Goal: Task Accomplishment & Management: Manage account settings

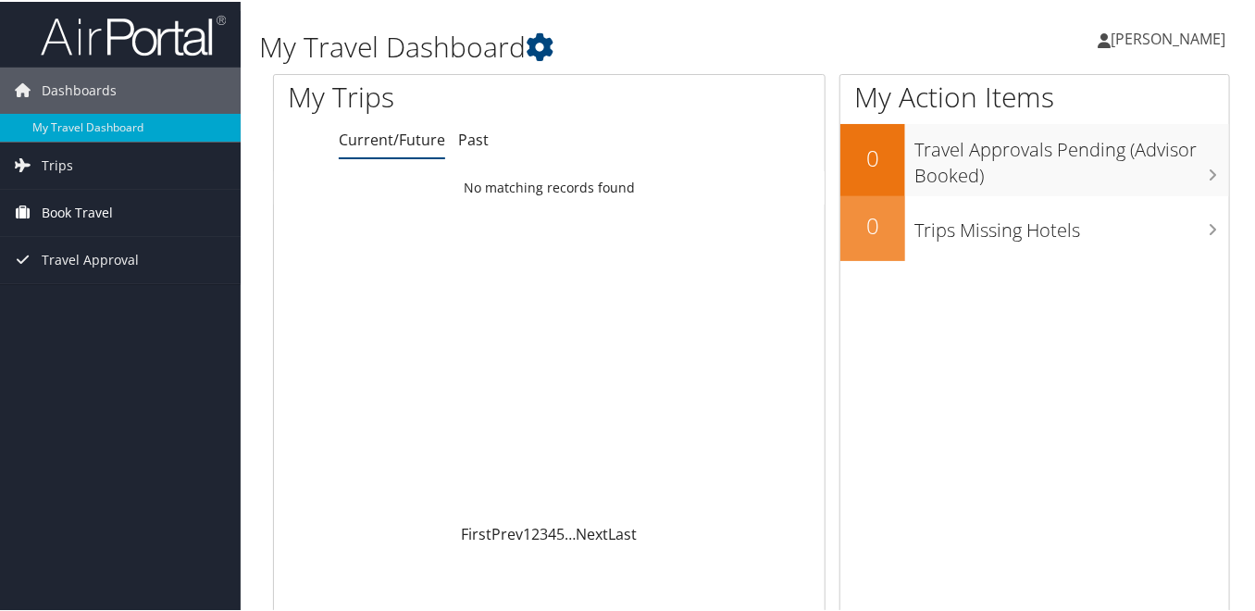
click at [107, 209] on span "Book Travel" at bounding box center [77, 211] width 71 height 46
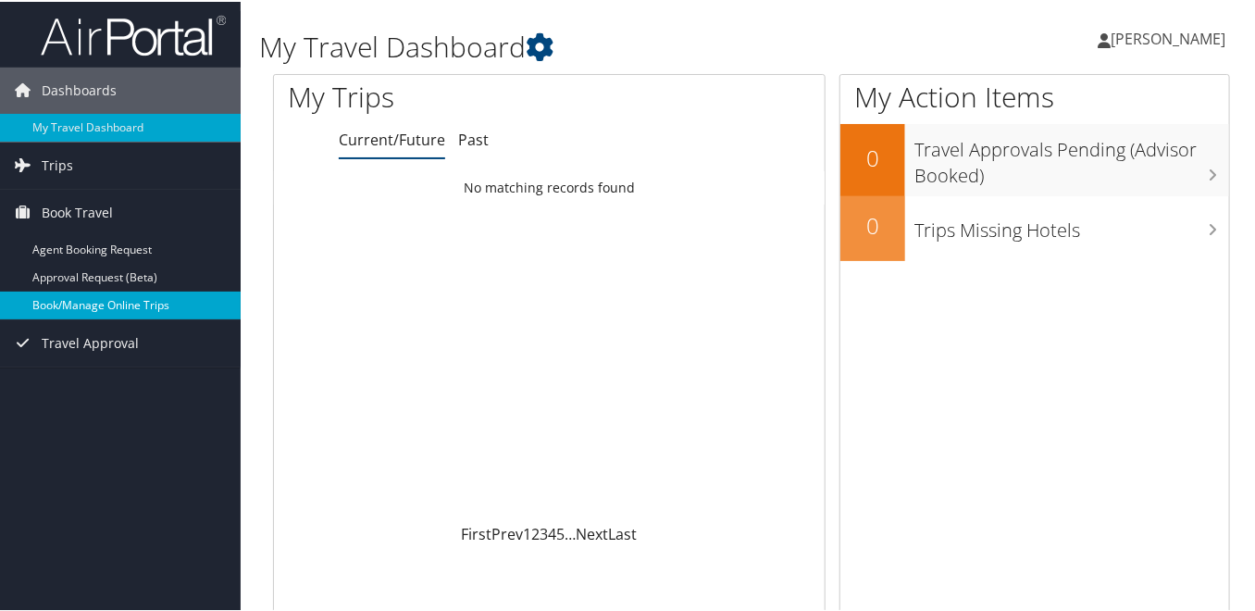
click at [117, 309] on link "Book/Manage Online Trips" at bounding box center [120, 304] width 241 height 28
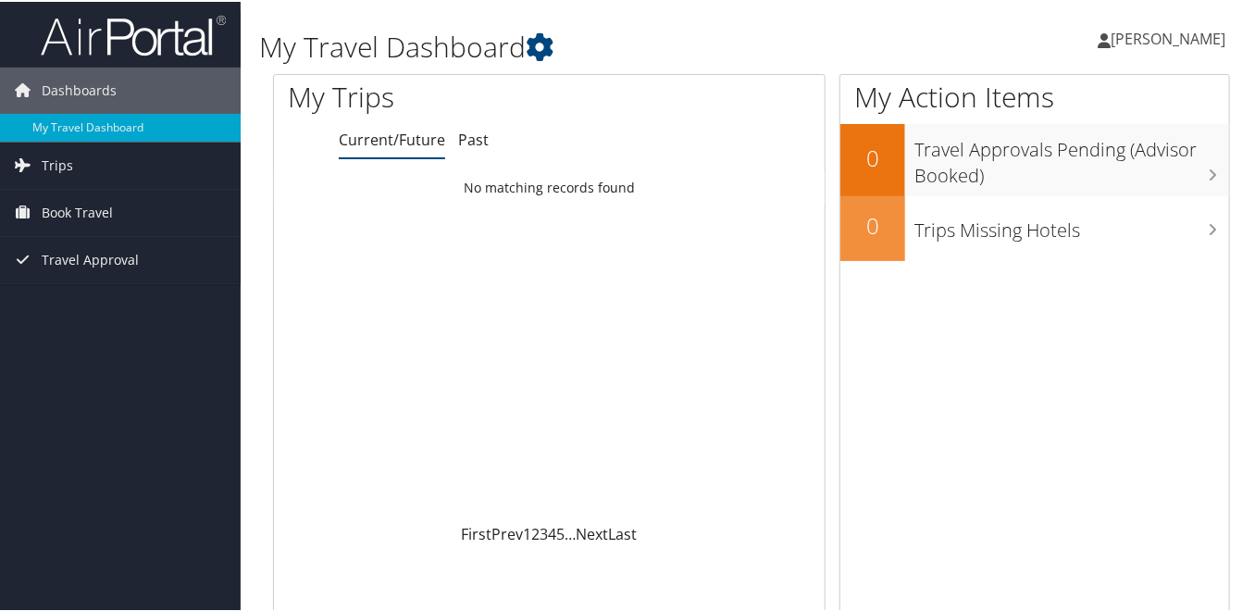
click at [355, 103] on h1 "My Trips" at bounding box center [434, 95] width 293 height 39
click at [88, 172] on link "Trips" at bounding box center [120, 164] width 241 height 46
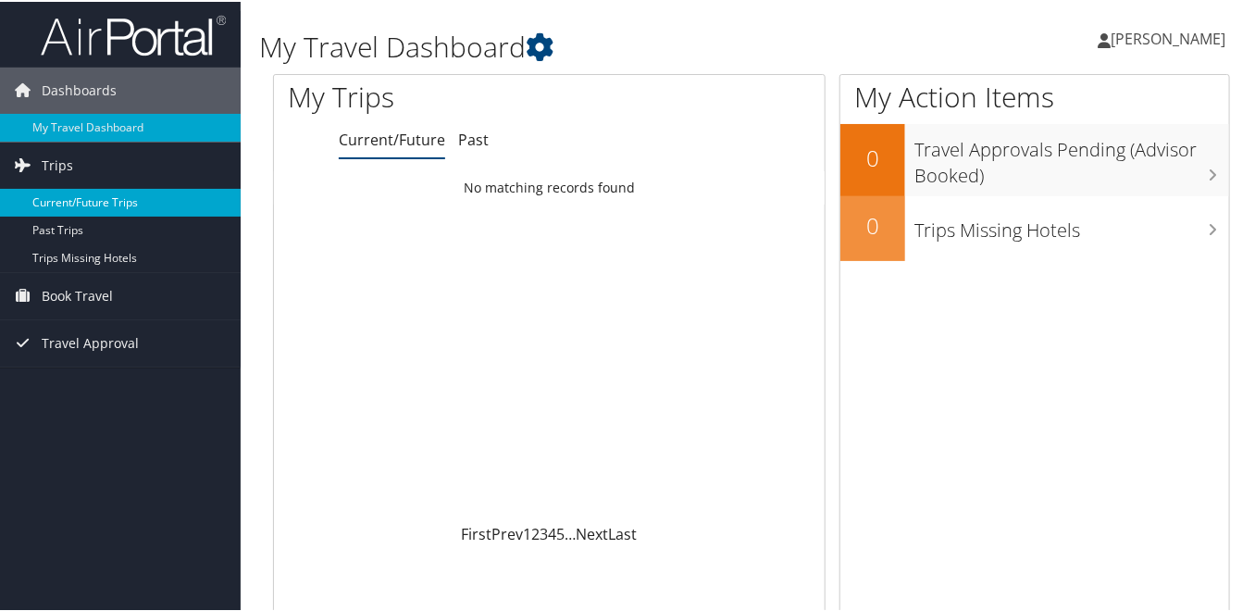
click at [93, 206] on link "Current/Future Trips" at bounding box center [120, 201] width 241 height 28
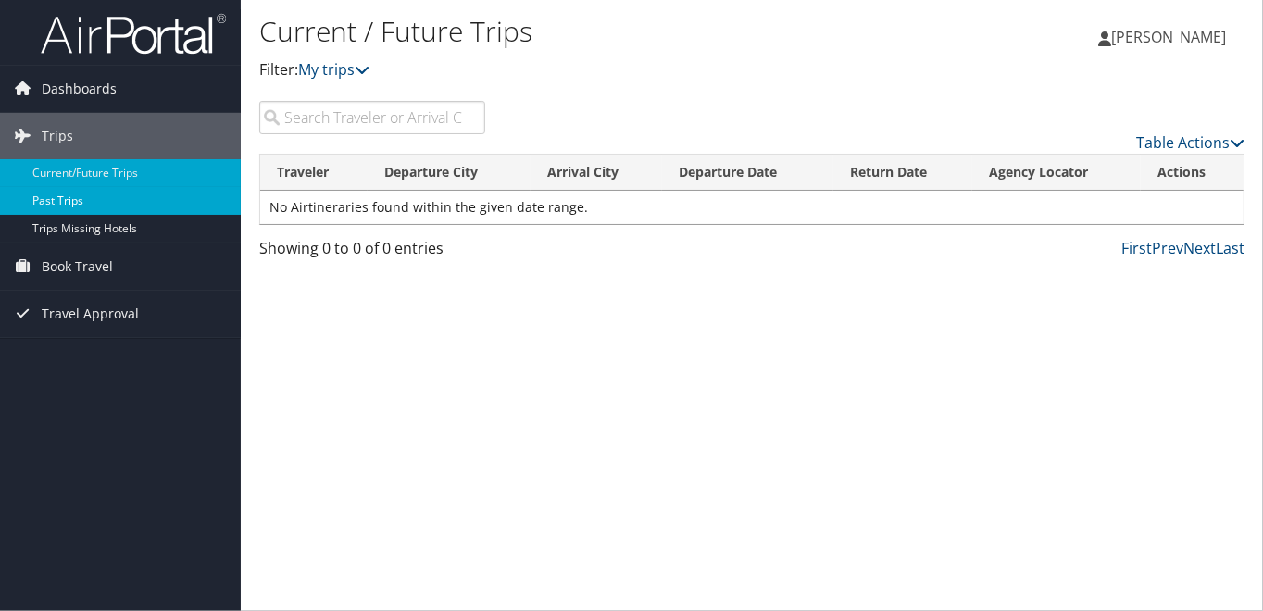
click at [80, 196] on link "Past Trips" at bounding box center [120, 201] width 241 height 28
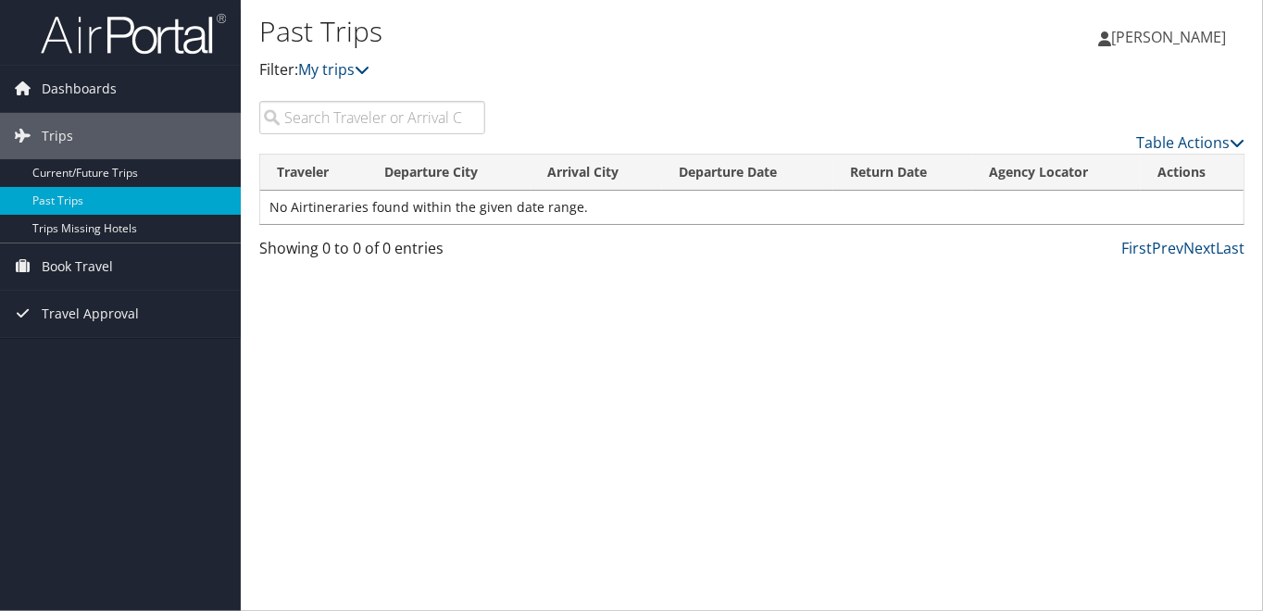
click at [1010, 211] on td "No Airtineraries found within the given date range." at bounding box center [751, 207] width 983 height 33
click at [1177, 35] on span "[PERSON_NAME]" at bounding box center [1168, 37] width 115 height 20
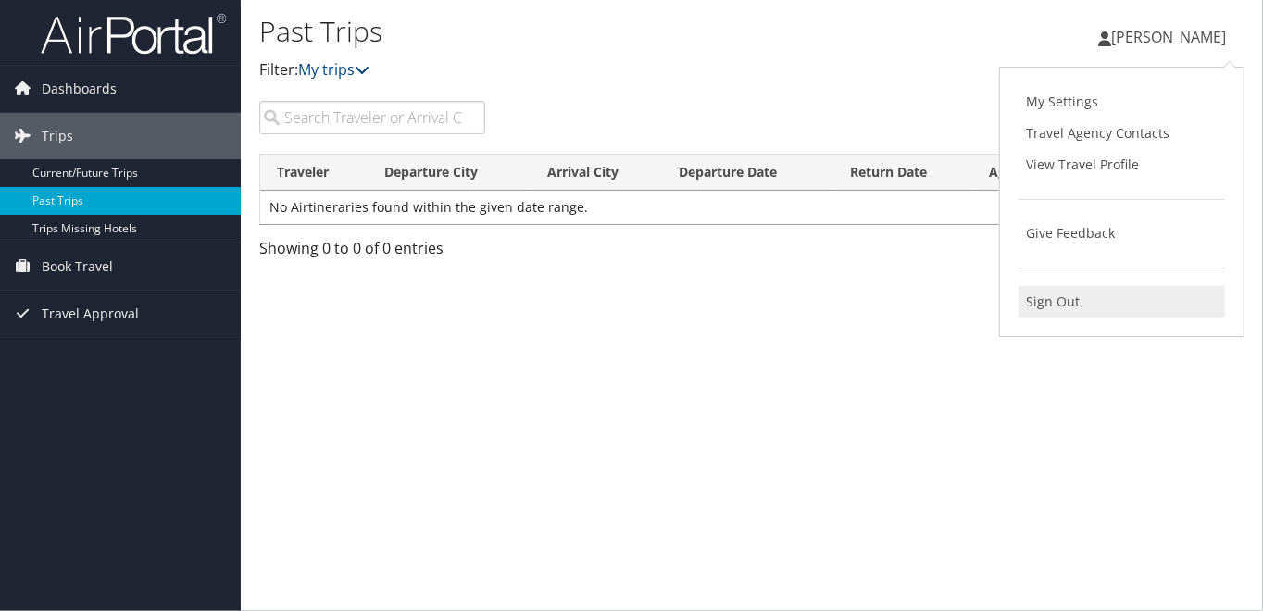
click at [1065, 294] on link "Sign Out" at bounding box center [1121, 301] width 206 height 31
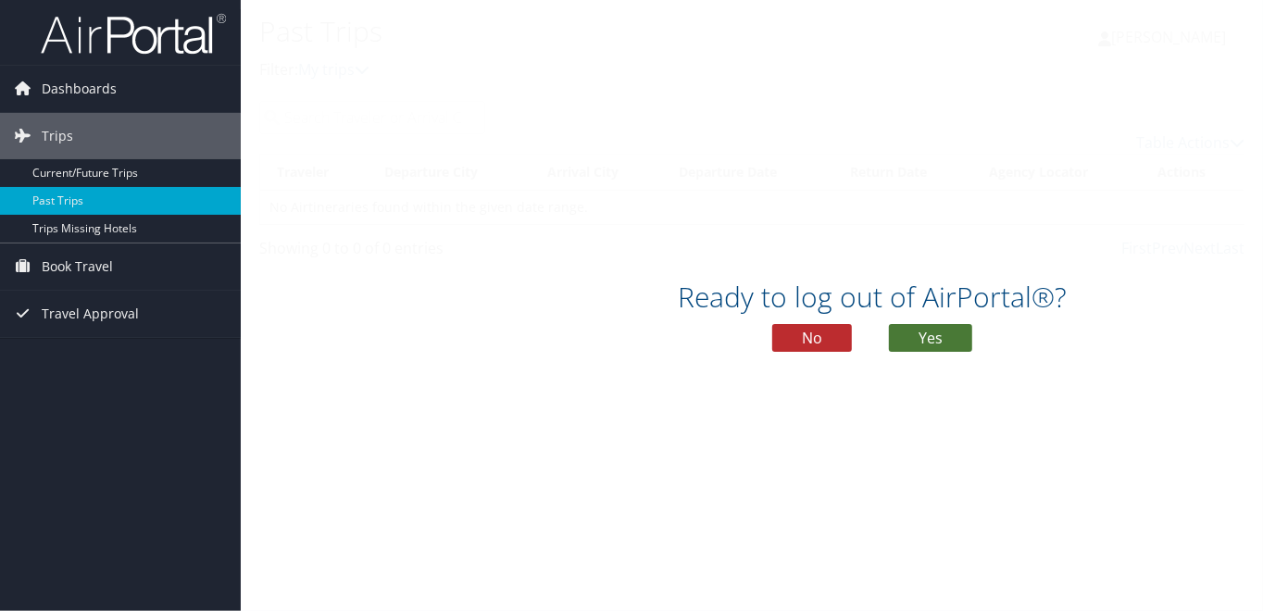
click at [921, 350] on button "Yes" at bounding box center [930, 338] width 83 height 28
